Goal: Check status

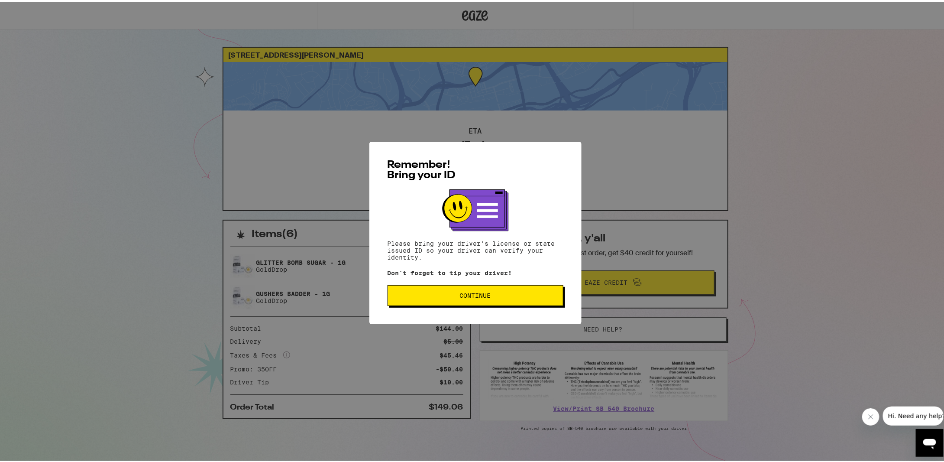
click at [422, 297] on span "Continue" at bounding box center [475, 294] width 161 height 6
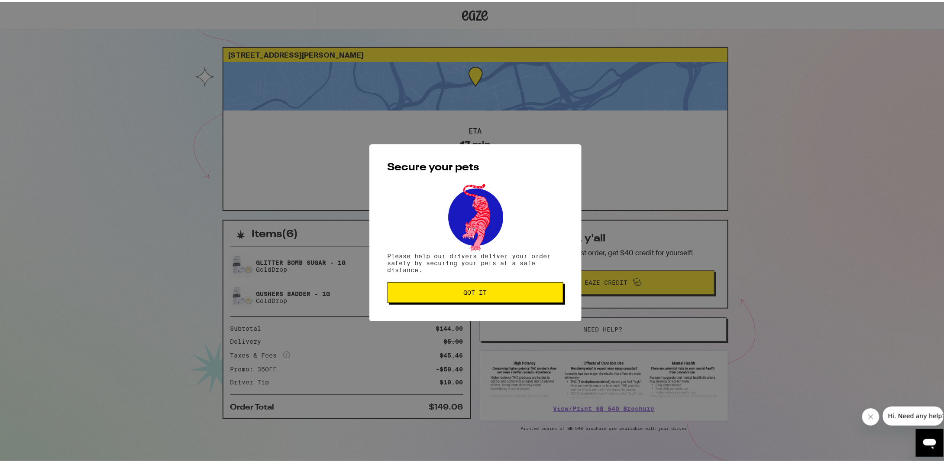
click at [448, 308] on div "Secure your pets Please help our drivers deliver your order safely by securing …" at bounding box center [475, 231] width 212 height 177
drag, startPoint x: 446, startPoint y: 301, endPoint x: 444, endPoint y: 297, distance: 5.1
click at [446, 301] on button "Got it" at bounding box center [476, 290] width 176 height 21
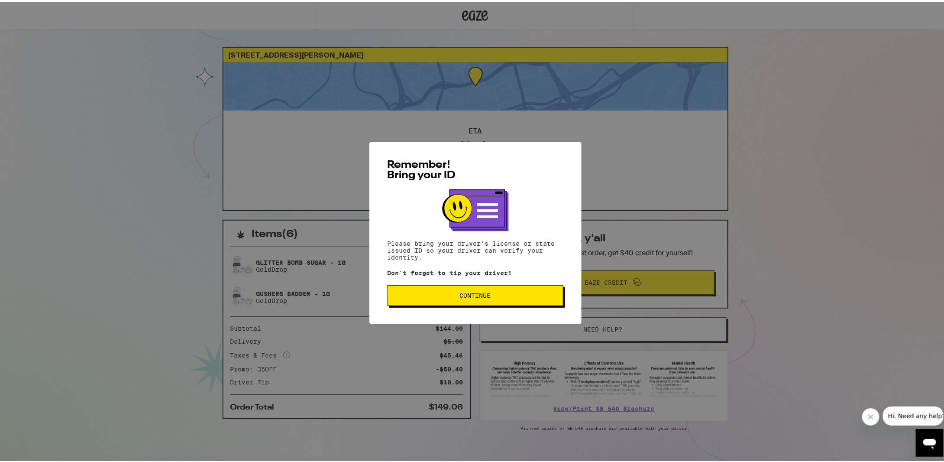
click at [461, 317] on div "Remember! Bring your ID Please bring your driver's license or state issued ID s…" at bounding box center [475, 231] width 212 height 182
click at [463, 302] on button "Continue" at bounding box center [476, 293] width 176 height 21
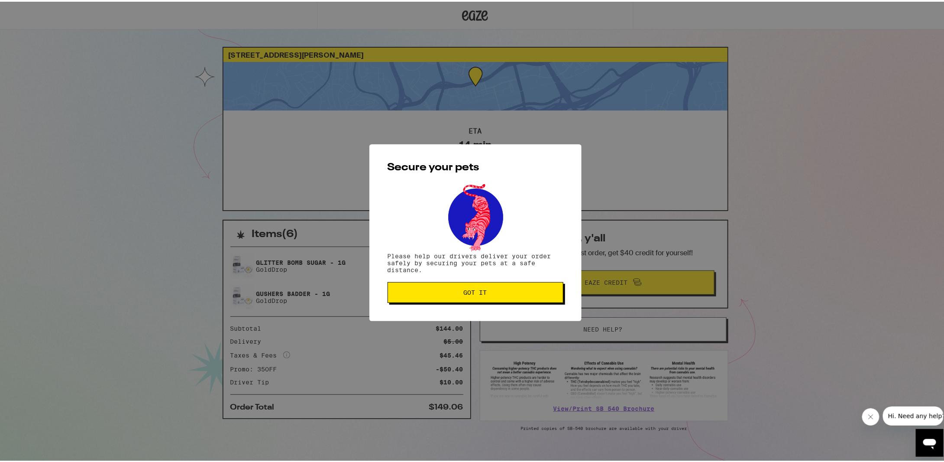
click at [464, 300] on button "Got it" at bounding box center [476, 290] width 176 height 21
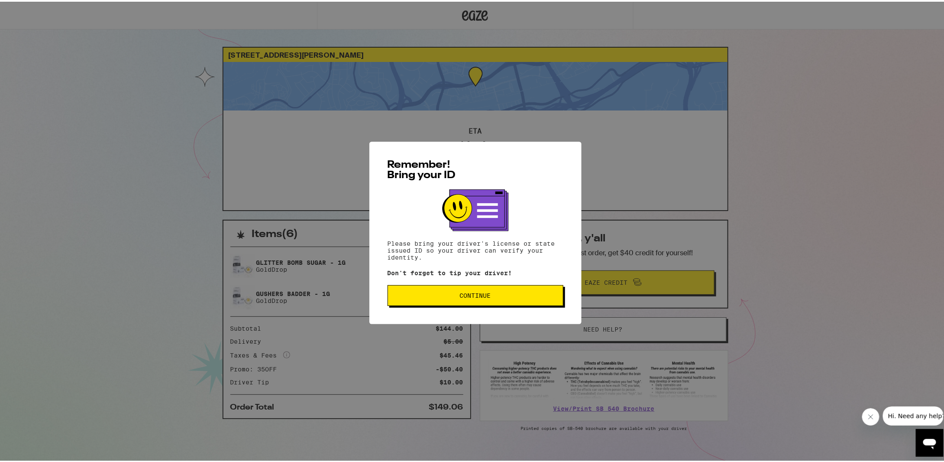
click at [433, 291] on button "Continue" at bounding box center [476, 293] width 176 height 21
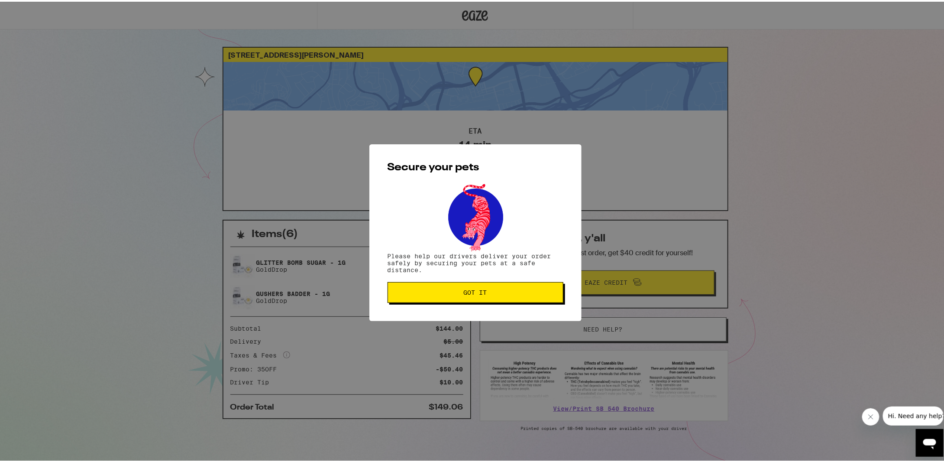
click at [432, 289] on span "Got it" at bounding box center [475, 291] width 161 height 6
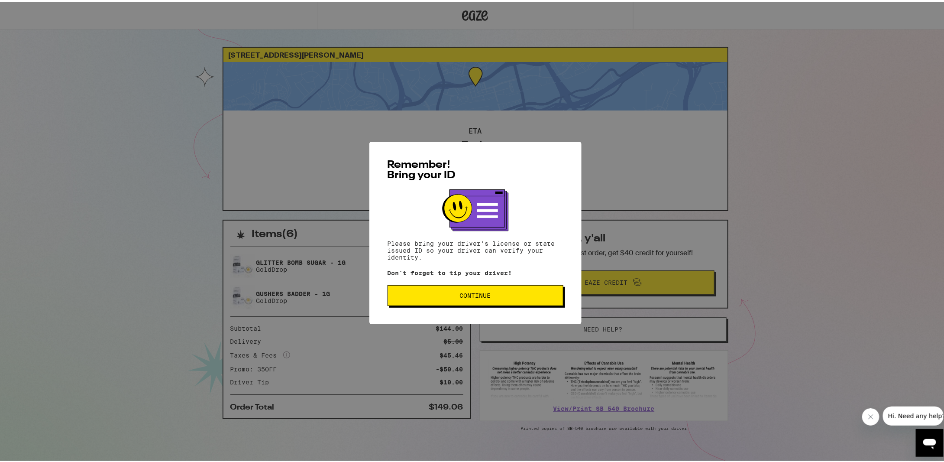
click at [473, 304] on button "Continue" at bounding box center [476, 293] width 176 height 21
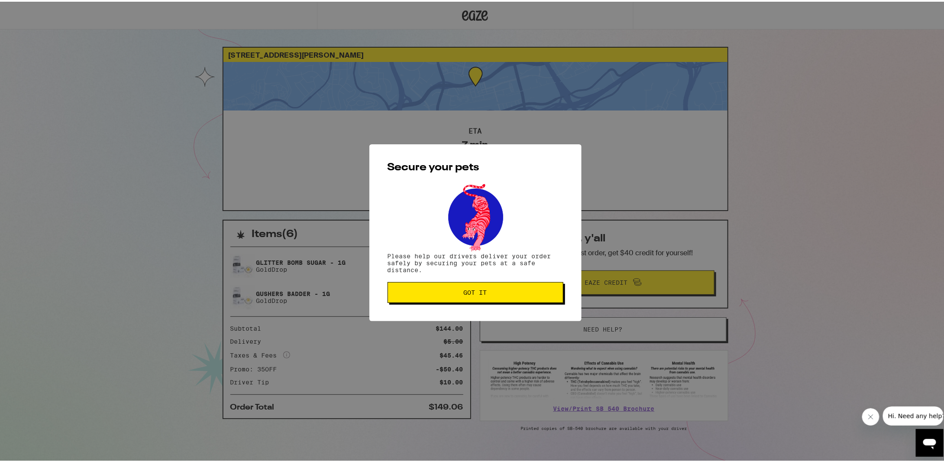
click at [474, 303] on div "Secure your pets Please help our drivers deliver your order safely by securing …" at bounding box center [475, 231] width 212 height 177
click at [472, 292] on span "Got it" at bounding box center [475, 291] width 23 height 6
